Goal: Browse casually

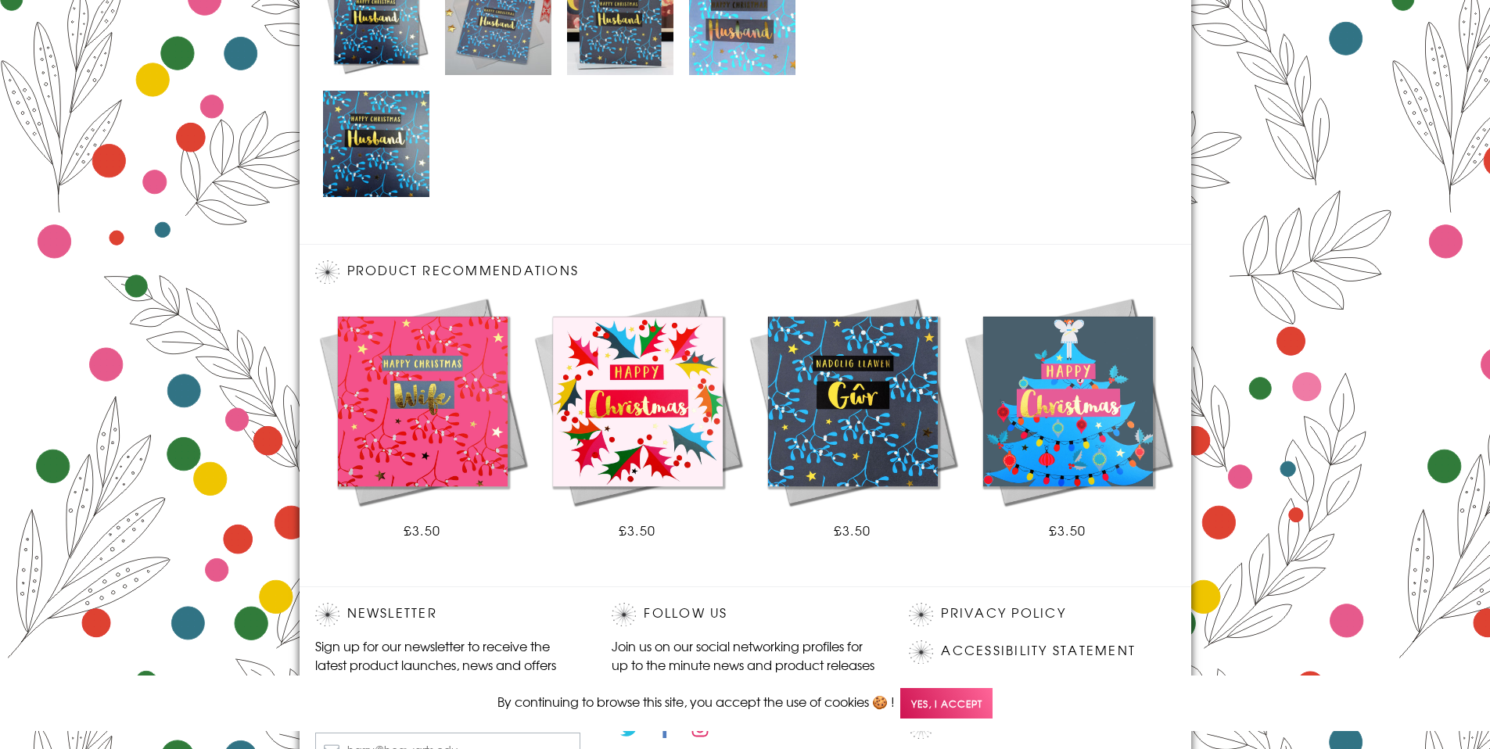
scroll to position [987, 0]
